Goal: Use online tool/utility: Utilize a website feature to perform a specific function

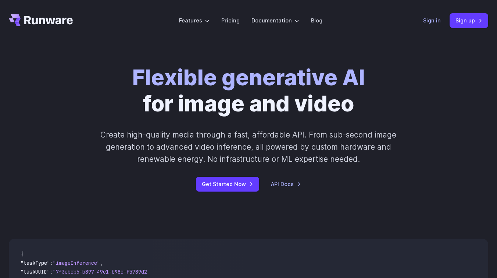
click at [430, 22] on link "Sign in" at bounding box center [432, 20] width 18 height 8
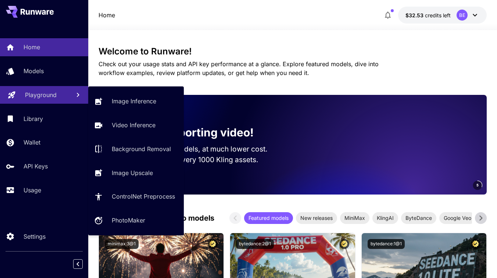
click at [30, 95] on p "Playground" at bounding box center [41, 94] width 32 height 9
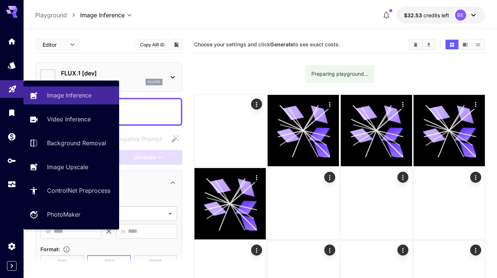
type input "**********"
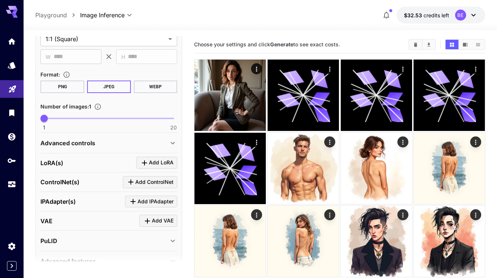
scroll to position [179, 0]
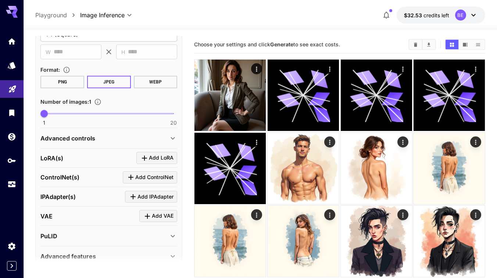
click at [77, 158] on div "LoRA(s) Add LoRA" at bounding box center [108, 158] width 137 height 12
click at [152, 159] on span "Add LoRA" at bounding box center [161, 157] width 25 height 9
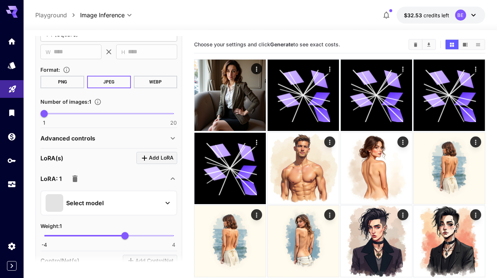
click at [98, 199] on p "Select model" at bounding box center [84, 202] width 37 height 9
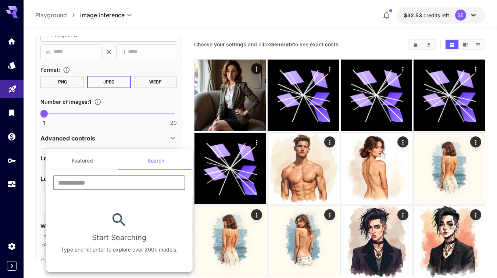
click at [86, 182] on input "text" at bounding box center [119, 182] width 132 height 15
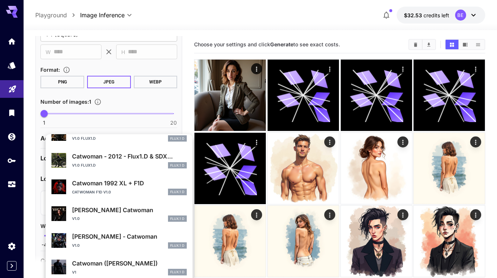
scroll to position [0, 0]
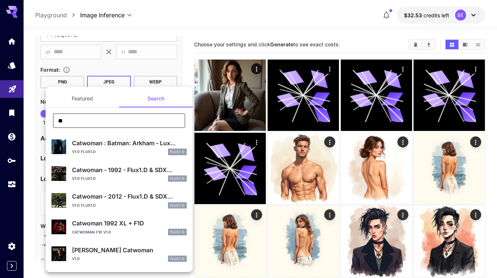
type input "*"
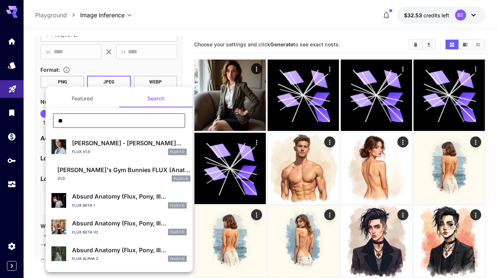
type input "*"
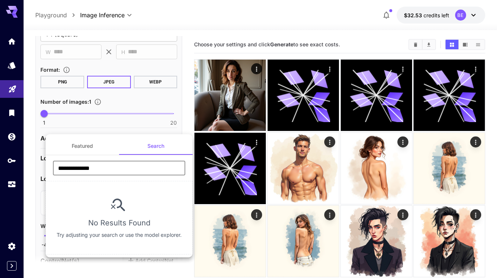
drag, startPoint x: 108, startPoint y: 170, endPoint x: 44, endPoint y: 164, distance: 64.9
click at [44, 165] on div "**********" at bounding box center [73, 110] width 147 height 220
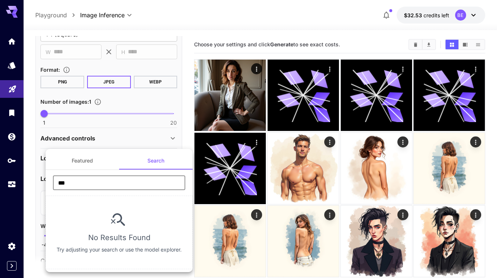
type input "****"
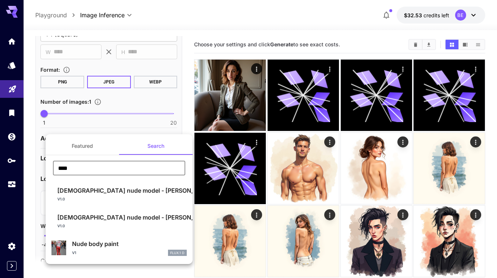
drag, startPoint x: 73, startPoint y: 170, endPoint x: 43, endPoint y: 162, distance: 31.1
click at [43, 162] on div "Featured Search **** ​ Chinese nude model - Wang Yuzhu... v1.0 FLUX.1 D Chinese…" at bounding box center [73, 110] width 147 height 220
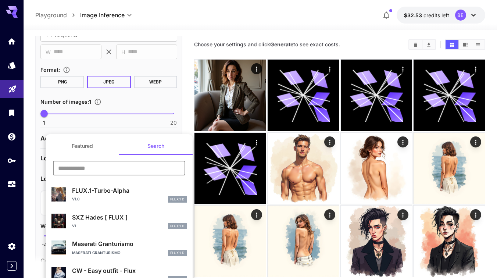
click at [65, 165] on input "text" at bounding box center [119, 168] width 132 height 15
click at [91, 269] on p "CW - Easy outfit - Flux" at bounding box center [129, 270] width 115 height 9
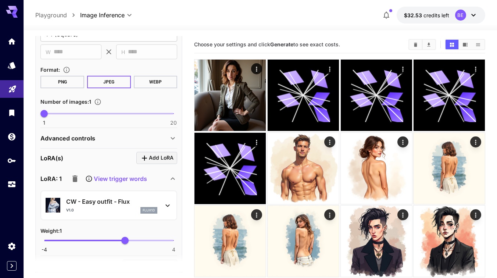
click at [51, 204] on img at bounding box center [53, 205] width 15 height 15
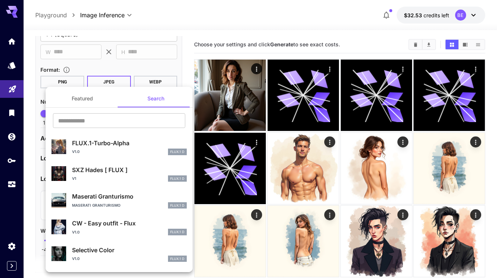
click at [60, 224] on img at bounding box center [58, 226] width 15 height 15
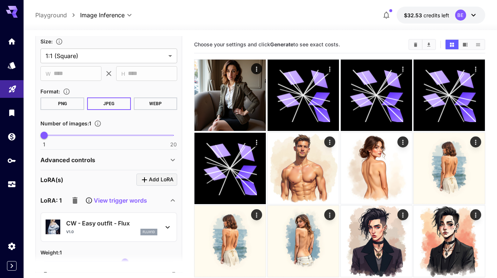
scroll to position [196, 0]
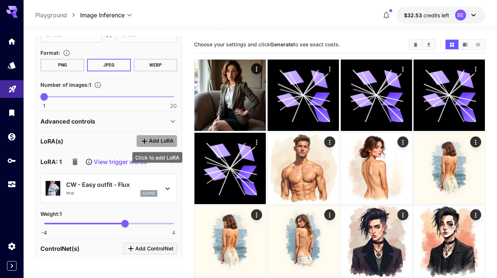
click at [152, 140] on span "Add LoRA" at bounding box center [161, 140] width 25 height 9
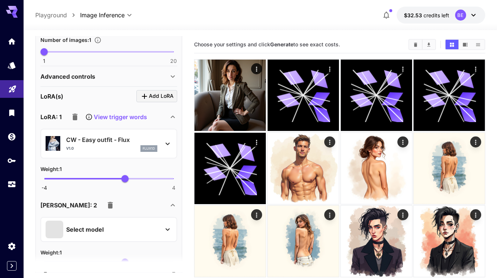
scroll to position [262, 0]
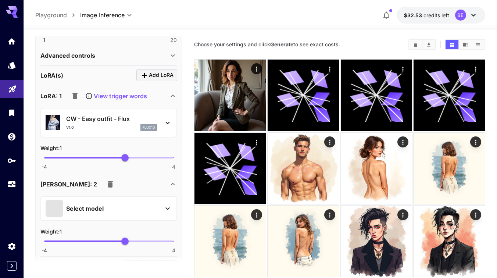
click at [76, 208] on p "Select model" at bounding box center [84, 208] width 37 height 9
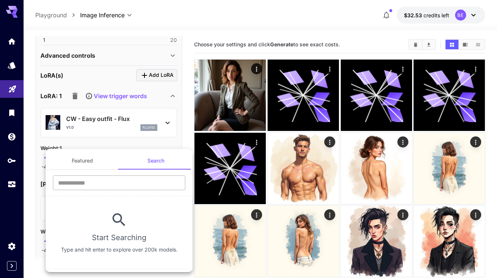
click at [75, 185] on input "text" at bounding box center [119, 182] width 132 height 15
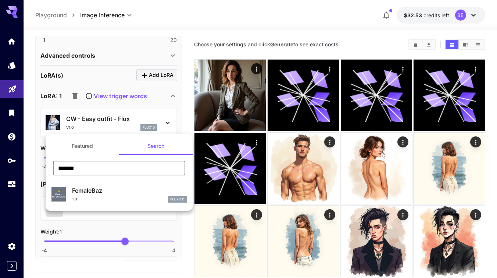
type input "*******"
click at [97, 196] on div "1.0 FLUX.1 D" at bounding box center [129, 199] width 115 height 7
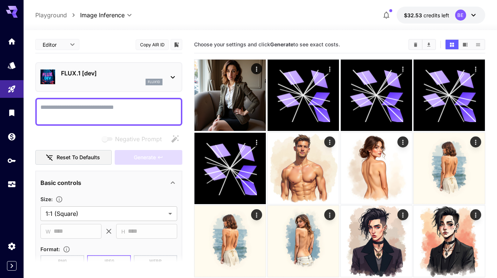
scroll to position [262, 0]
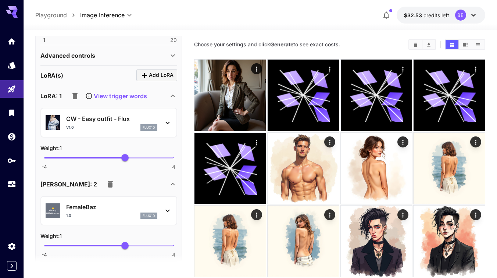
click at [149, 215] on p "flux1d" at bounding box center [149, 215] width 12 height 5
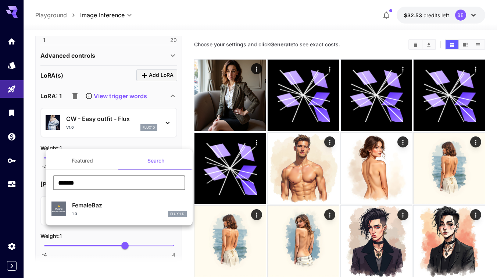
click at [108, 179] on input "*******" at bounding box center [119, 182] width 132 height 15
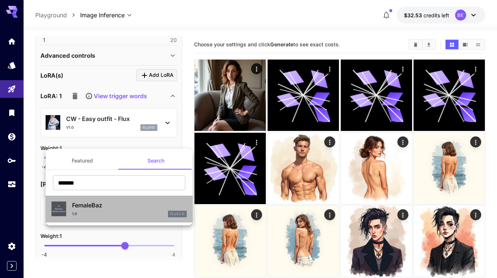
click at [98, 201] on p "FemaleBaz" at bounding box center [129, 205] width 115 height 9
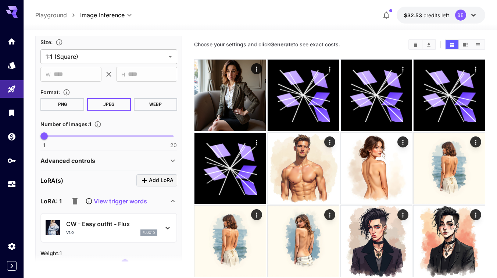
scroll to position [206, 0]
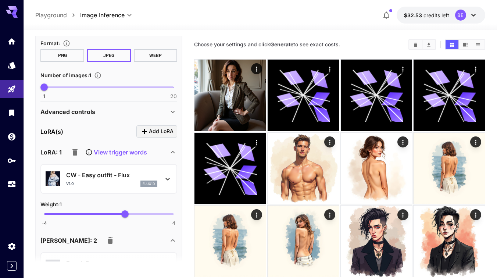
click at [105, 152] on p "View trigger words" at bounding box center [120, 152] width 53 height 9
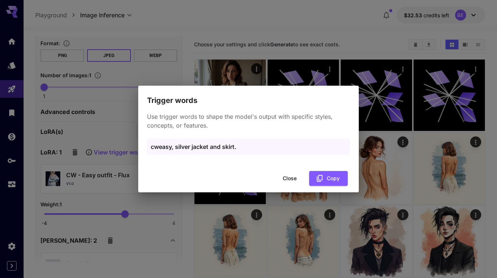
click at [285, 176] on button "Close" at bounding box center [289, 178] width 33 height 15
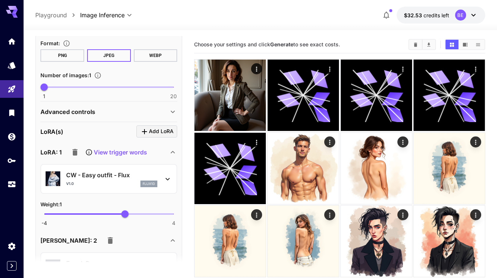
click at [103, 173] on p "CW - Easy outfit - Flux" at bounding box center [111, 174] width 91 height 9
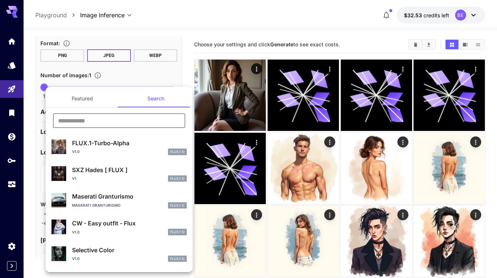
click at [80, 121] on input "text" at bounding box center [119, 120] width 132 height 15
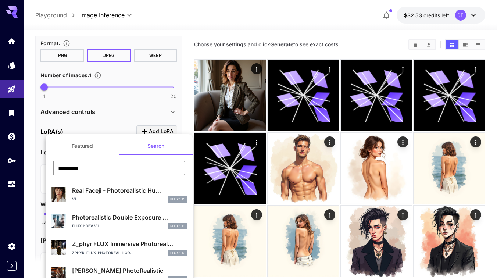
type input "*********"
click at [93, 193] on p "Real Faceji - Photorealistic Hu..." at bounding box center [129, 190] width 115 height 9
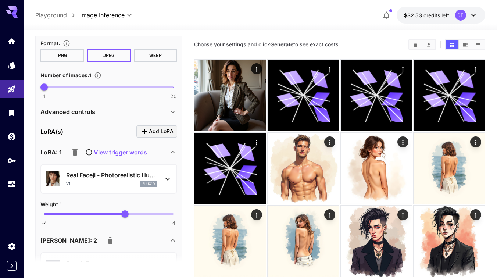
click at [105, 150] on p "View trigger words" at bounding box center [120, 152] width 53 height 9
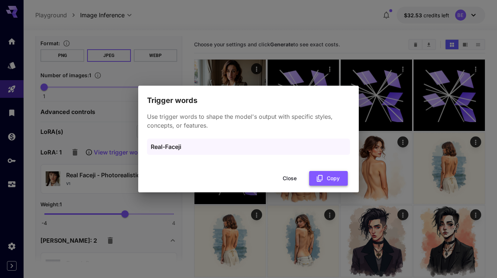
click at [320, 177] on icon "button" at bounding box center [320, 178] width 8 height 8
click at [294, 176] on button "Close" at bounding box center [289, 178] width 33 height 15
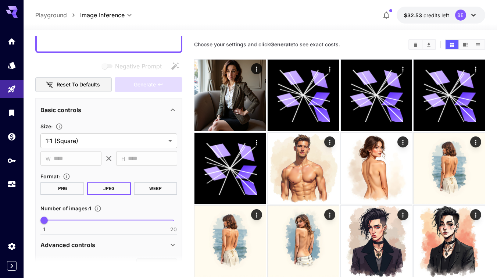
scroll to position [47, 0]
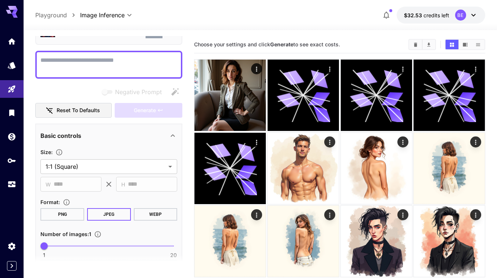
click at [62, 64] on textarea "Negative Prompt" at bounding box center [108, 65] width 137 height 18
paste textarea "**********"
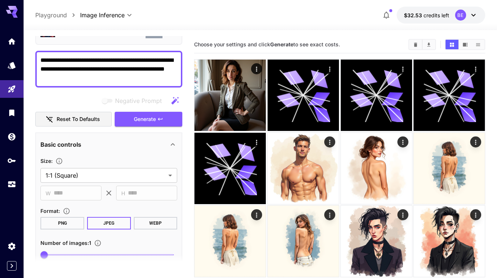
type textarea "**********"
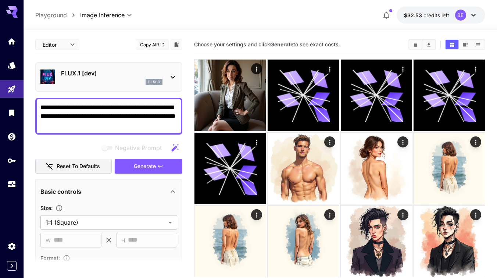
scroll to position [47, 0]
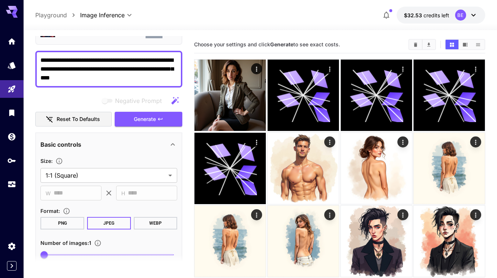
click at [141, 57] on textarea "**********" at bounding box center [108, 69] width 137 height 26
type textarea "**********"
click at [143, 119] on span "Generate" at bounding box center [145, 119] width 22 height 9
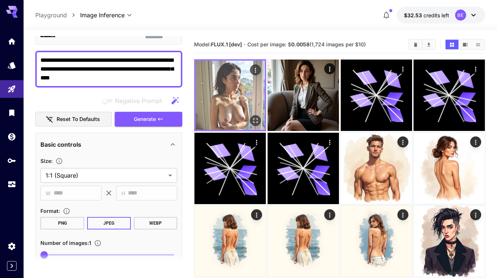
click at [236, 104] on img at bounding box center [229, 95] width 69 height 69
click at [253, 120] on icon "Open in fullscreen" at bounding box center [255, 120] width 7 height 7
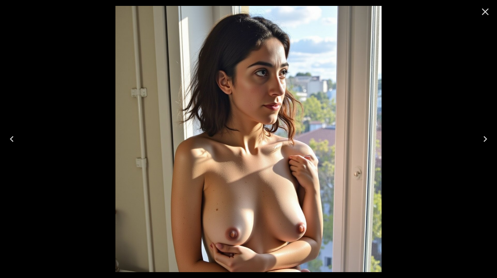
click at [485, 11] on icon "Close" at bounding box center [485, 11] width 7 height 7
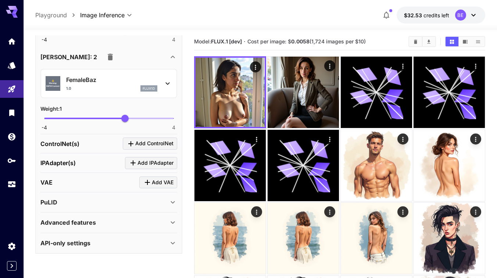
scroll to position [5, 0]
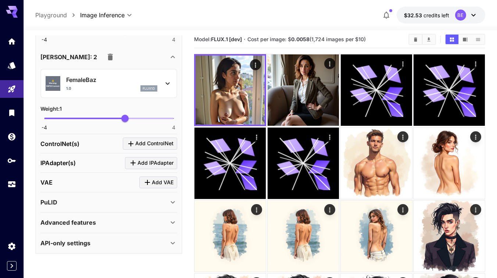
click at [95, 219] on p "Advanced features" at bounding box center [67, 222] width 55 height 9
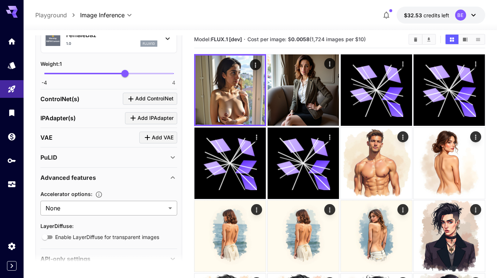
scroll to position [458, 0]
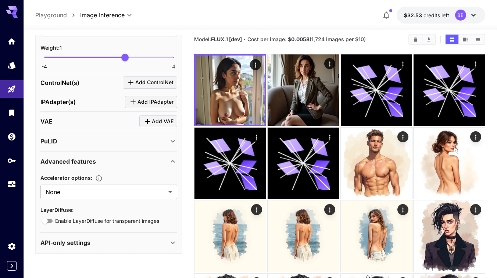
click at [93, 244] on div "API-only settings" at bounding box center [104, 242] width 128 height 9
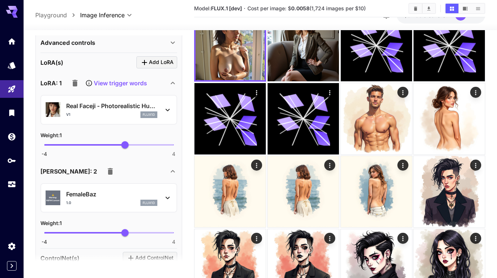
scroll to position [251, 0]
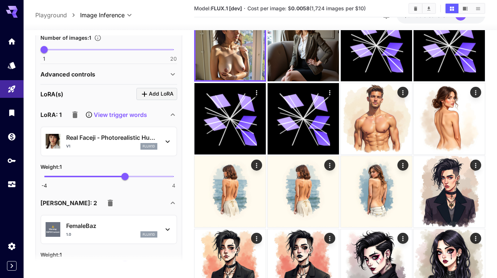
click at [79, 79] on div "Advanced controls" at bounding box center [108, 74] width 137 height 18
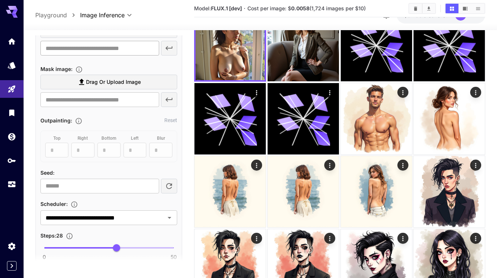
scroll to position [337, 0]
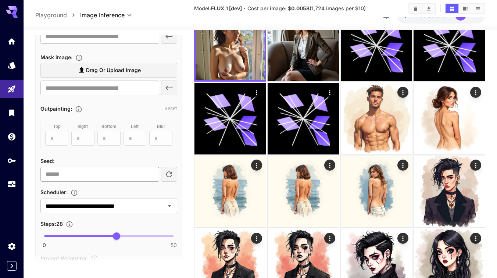
click at [102, 175] on input "number" at bounding box center [99, 174] width 119 height 15
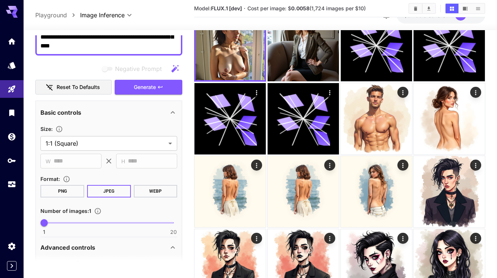
scroll to position [12, 0]
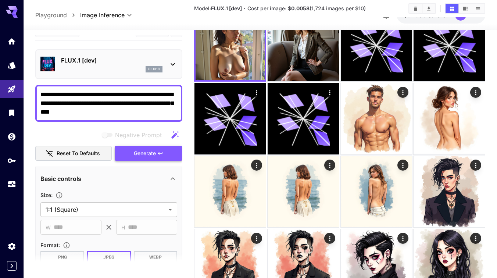
type input "*"
click at [143, 154] on span "Generate" at bounding box center [145, 153] width 22 height 9
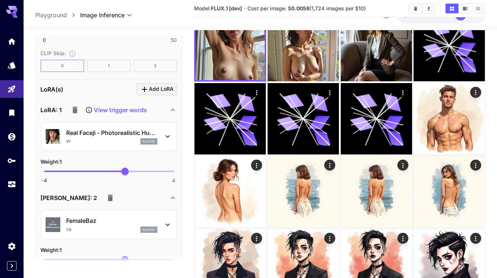
scroll to position [622, 0]
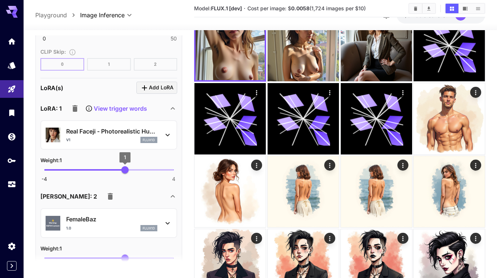
type input "****"
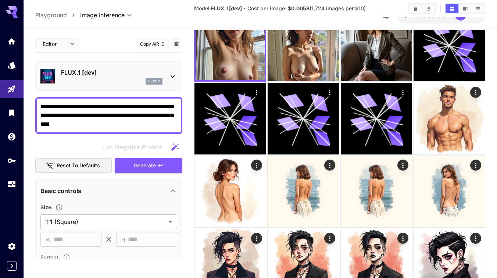
scroll to position [622, 0]
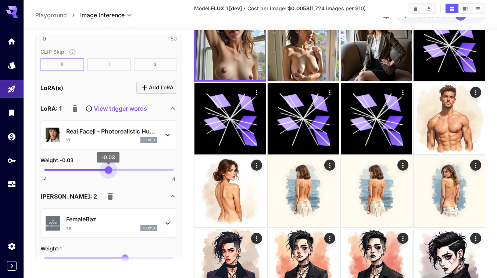
type input "*"
click at [109, 170] on span "0" at bounding box center [108, 169] width 7 height 7
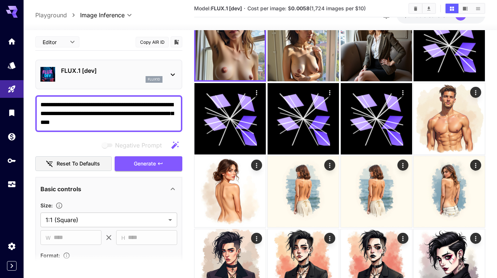
scroll to position [0, 0]
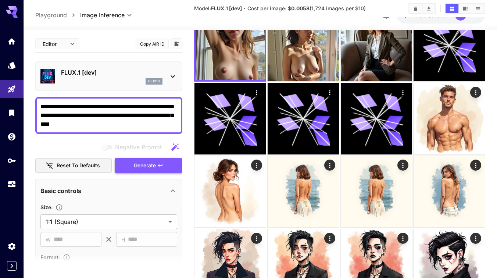
click at [144, 163] on span "Generate" at bounding box center [145, 165] width 22 height 9
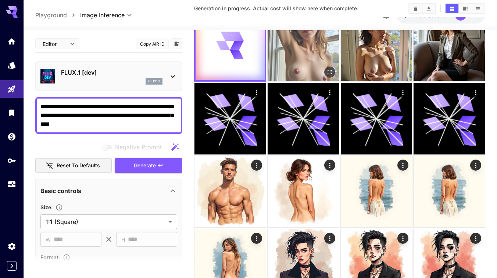
click at [297, 60] on img at bounding box center [302, 45] width 71 height 71
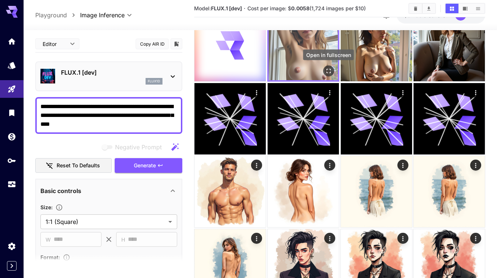
click at [328, 68] on icon "Open in fullscreen" at bounding box center [327, 70] width 7 height 7
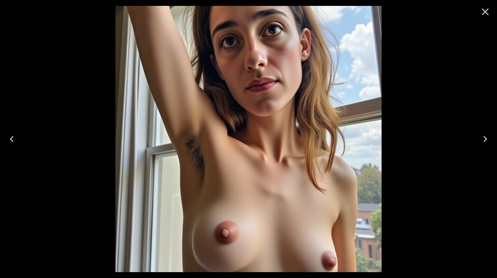
click at [485, 13] on icon "Close" at bounding box center [485, 12] width 12 height 12
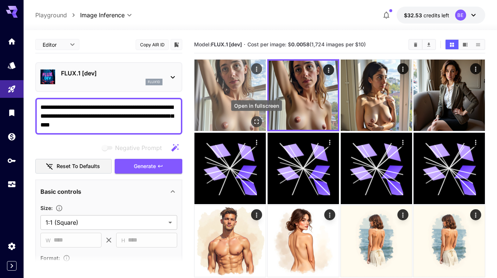
click at [257, 123] on icon "Open in fullscreen" at bounding box center [256, 121] width 7 height 7
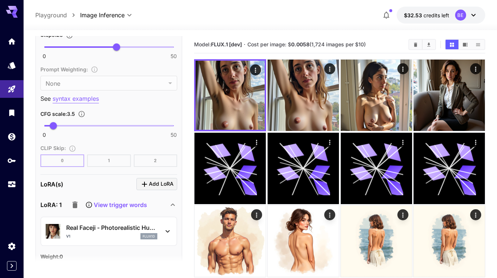
scroll to position [595, 0]
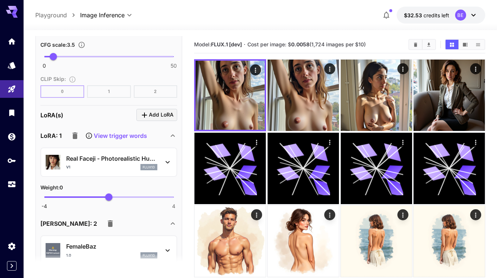
click at [95, 156] on p "Real Faceji - Photorealistic Hu..." at bounding box center [111, 158] width 91 height 9
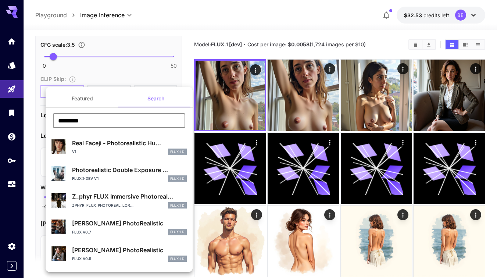
drag, startPoint x: 83, startPoint y: 120, endPoint x: 47, endPoint y: 116, distance: 36.2
click at [48, 116] on div "********* ​" at bounding box center [119, 123] width 147 height 20
type input "****"
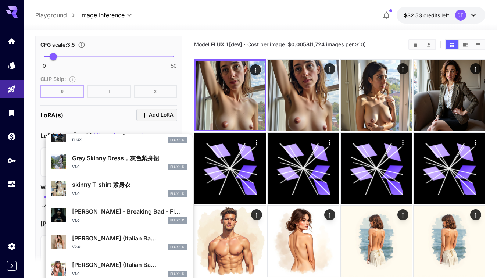
scroll to position [66, 0]
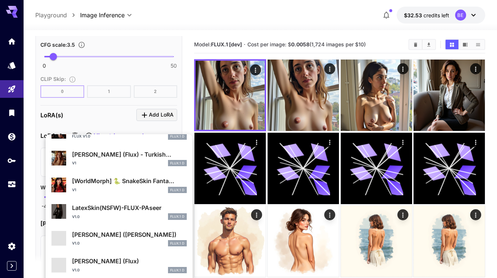
scroll to position [253, 0]
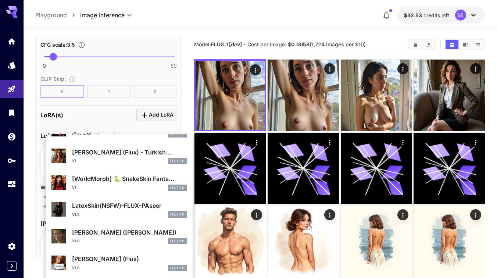
type input "****"
click at [114, 111] on div at bounding box center [248, 139] width 497 height 278
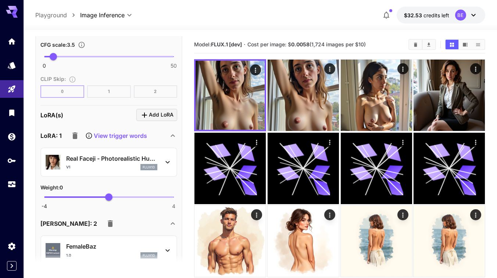
click at [86, 157] on p "Real Faceji - Photorealistic Hu..." at bounding box center [111, 158] width 91 height 9
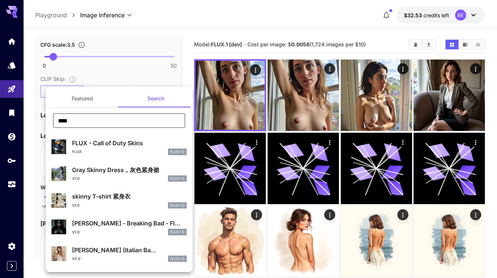
click at [80, 119] on input "****" at bounding box center [119, 120] width 132 height 15
click at [83, 97] on button "Featured" at bounding box center [82, 99] width 73 height 18
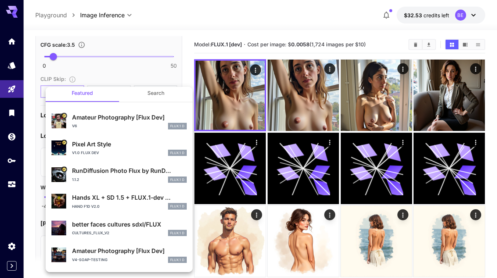
scroll to position [0, 0]
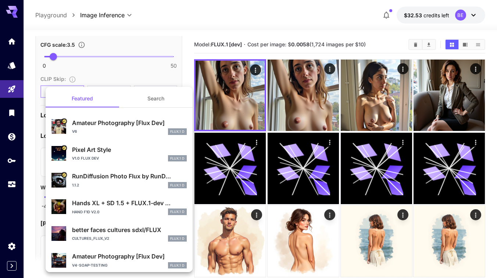
click at [84, 125] on p "Amateur Photography [Flux Dev]" at bounding box center [129, 122] width 115 height 9
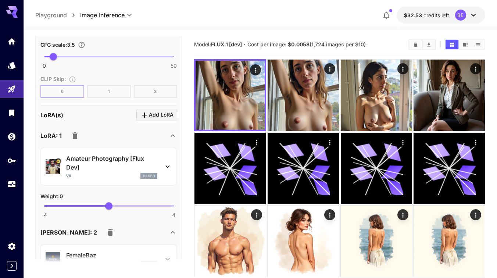
click at [98, 166] on p "Amateur Photography [Flux Dev]" at bounding box center [111, 163] width 91 height 18
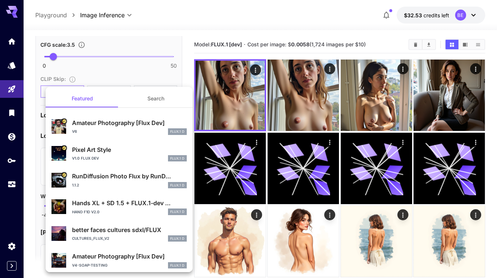
click at [69, 124] on div "Amateur Photography [Flux Dev] v6 FLUX.1 D" at bounding box center [118, 126] width 135 height 22
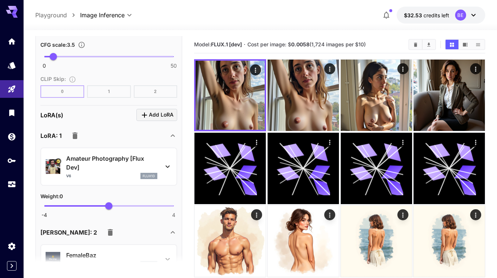
click at [52, 162] on img at bounding box center [53, 166] width 15 height 15
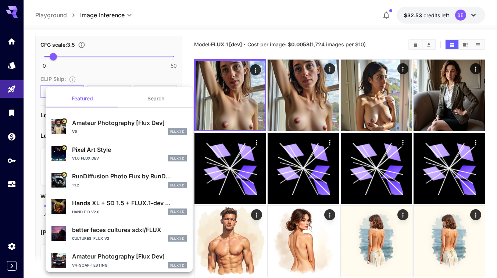
click at [12, 63] on div at bounding box center [248, 139] width 497 height 278
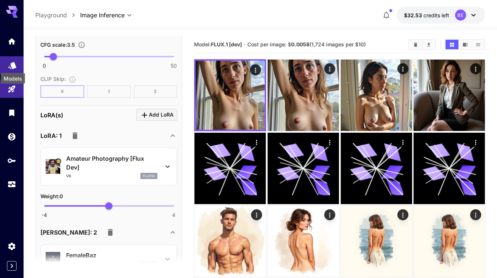
click at [12, 62] on icon "Models" at bounding box center [12, 63] width 8 height 7
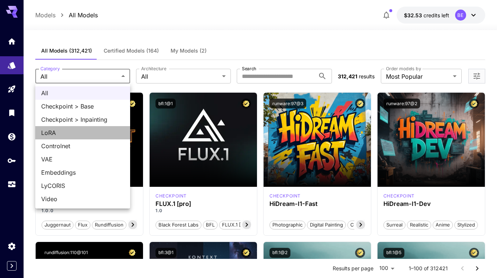
click at [60, 129] on span "LoRA" at bounding box center [82, 132] width 83 height 9
type input "****"
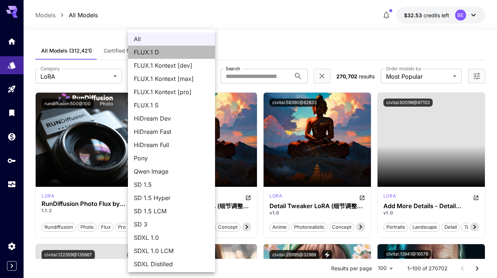
click at [143, 55] on span "FLUX.1 D" at bounding box center [171, 52] width 75 height 9
type input "******"
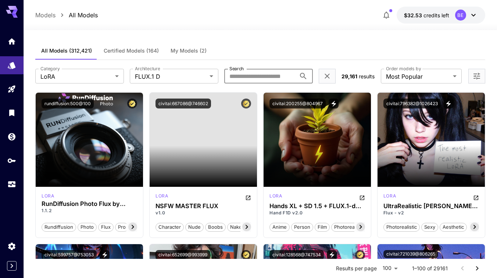
click at [235, 77] on input "Search" at bounding box center [260, 76] width 72 height 15
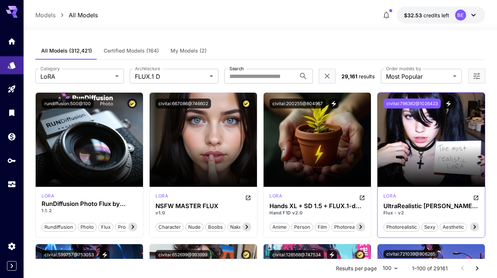
click at [394, 104] on button "civitai:796382@1026423" at bounding box center [411, 103] width 57 height 10
